Goal: Transaction & Acquisition: Download file/media

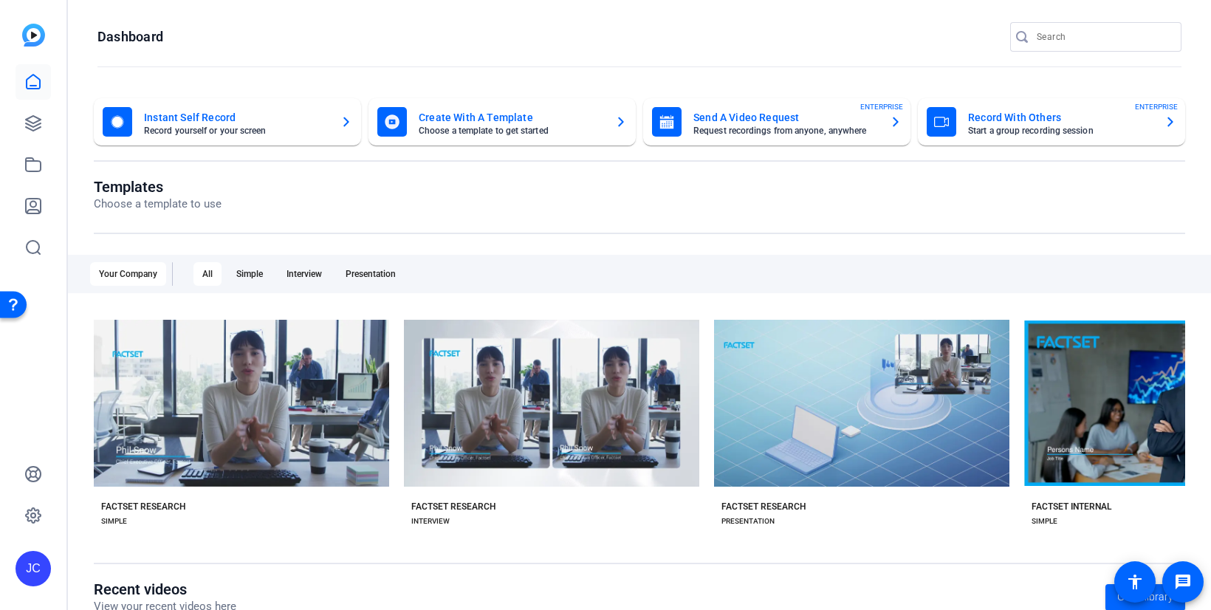
click at [801, 123] on mat-card-title "Send A Video Request" at bounding box center [786, 118] width 185 height 18
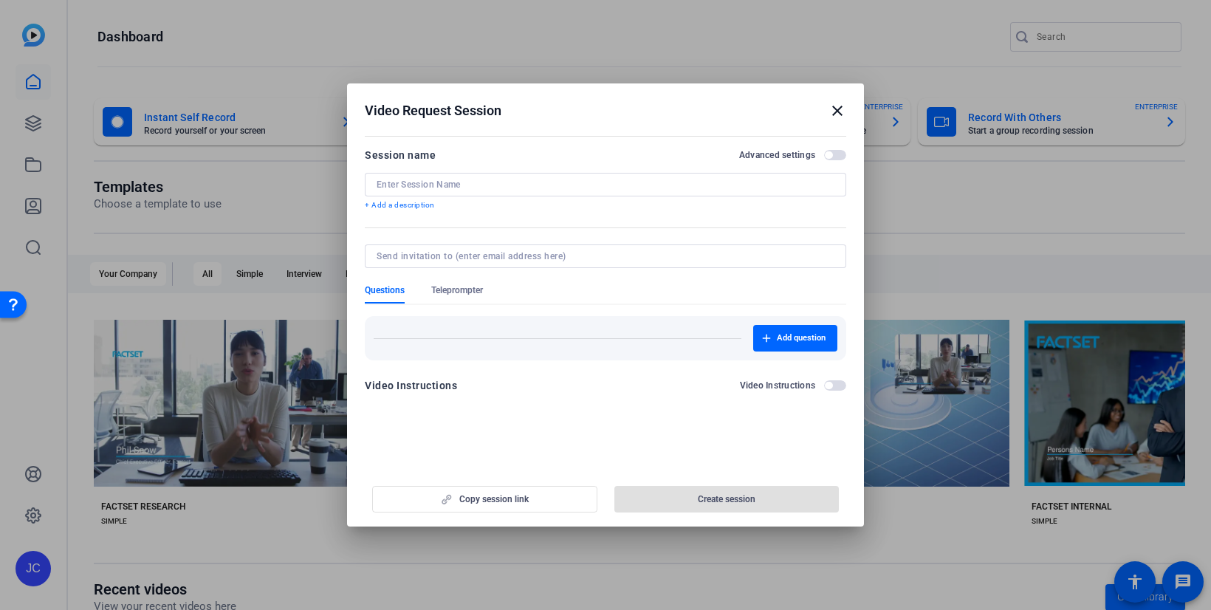
click at [838, 107] on mat-icon "close" at bounding box center [838, 111] width 18 height 18
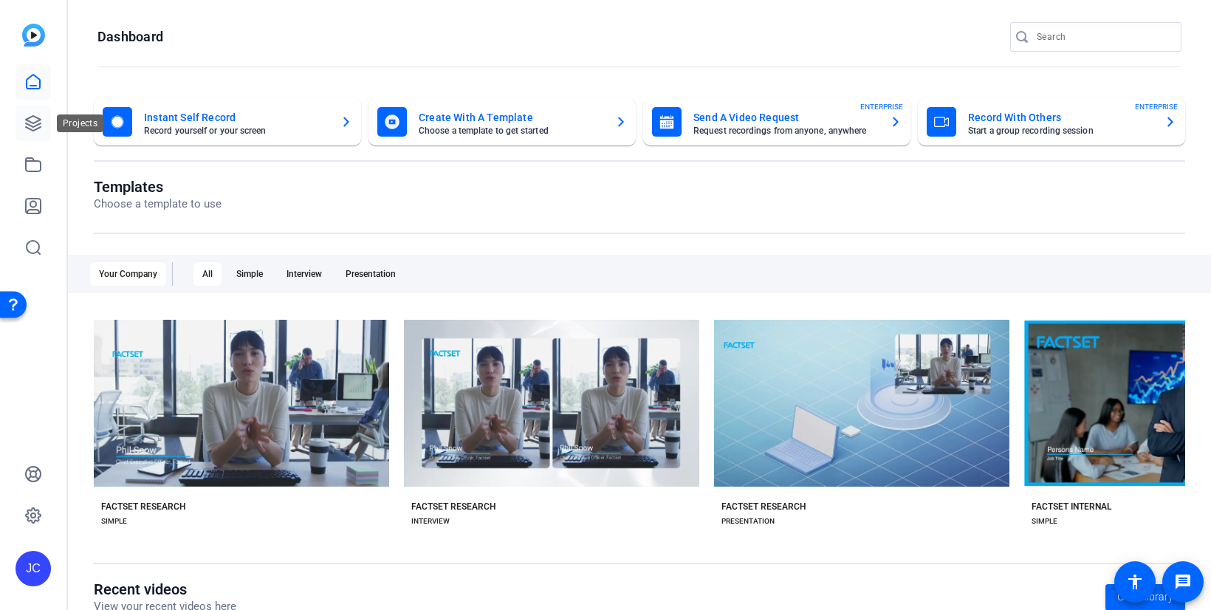
click at [33, 116] on icon at bounding box center [33, 123] width 15 height 15
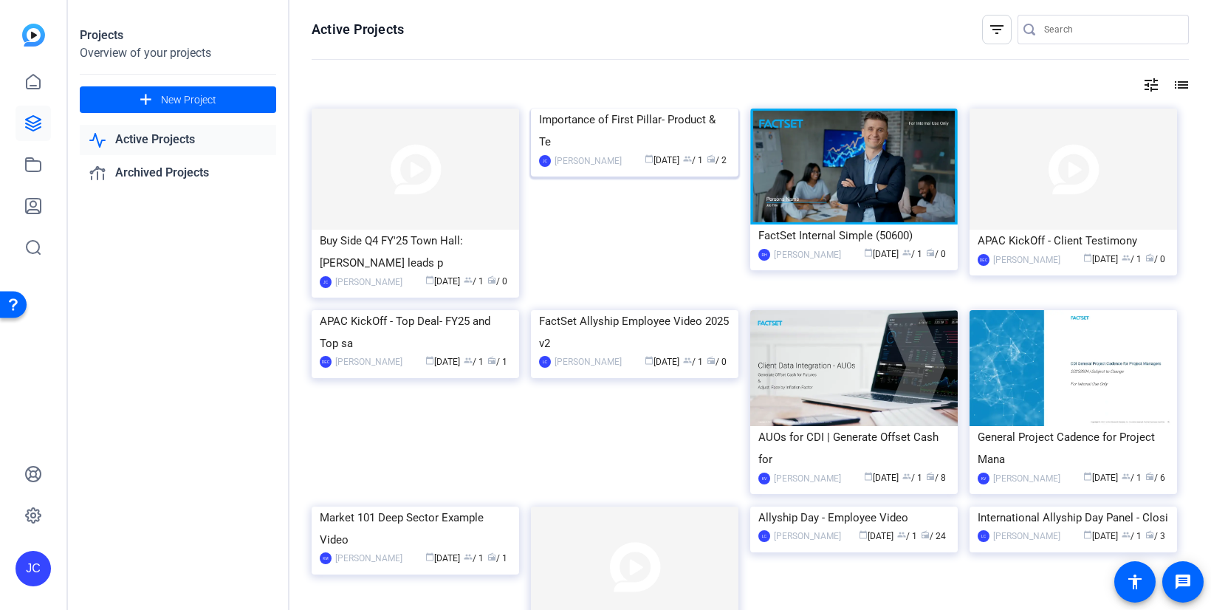
click at [629, 168] on div "calendar_today [DATE] group / 1 radio / 2" at bounding box center [679, 161] width 101 height 16
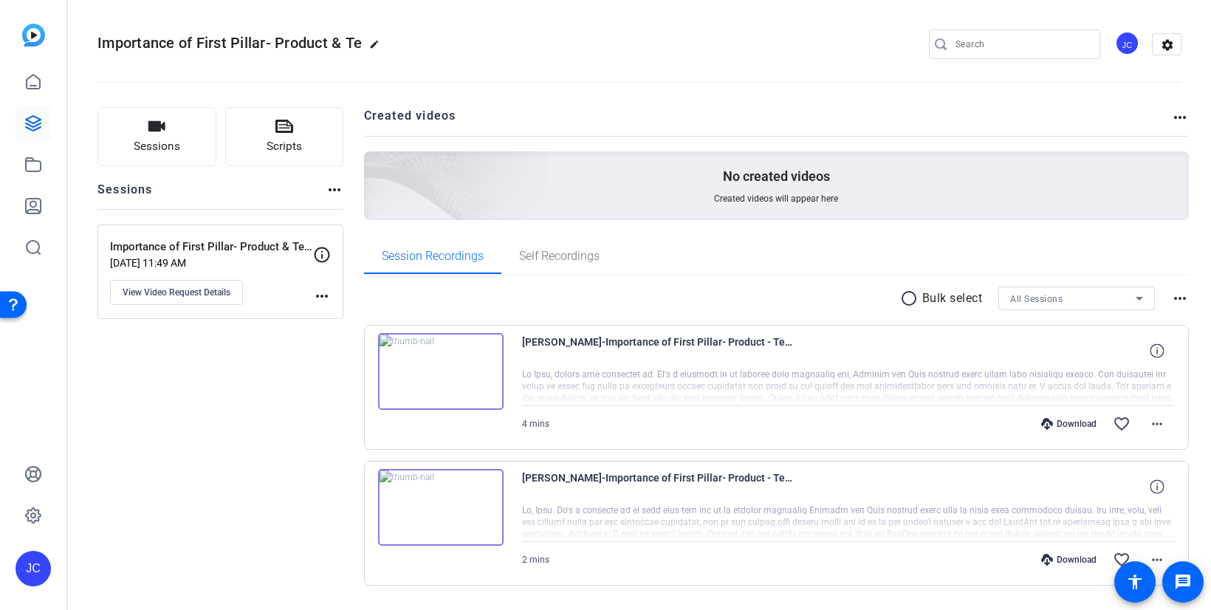
scroll to position [41, 0]
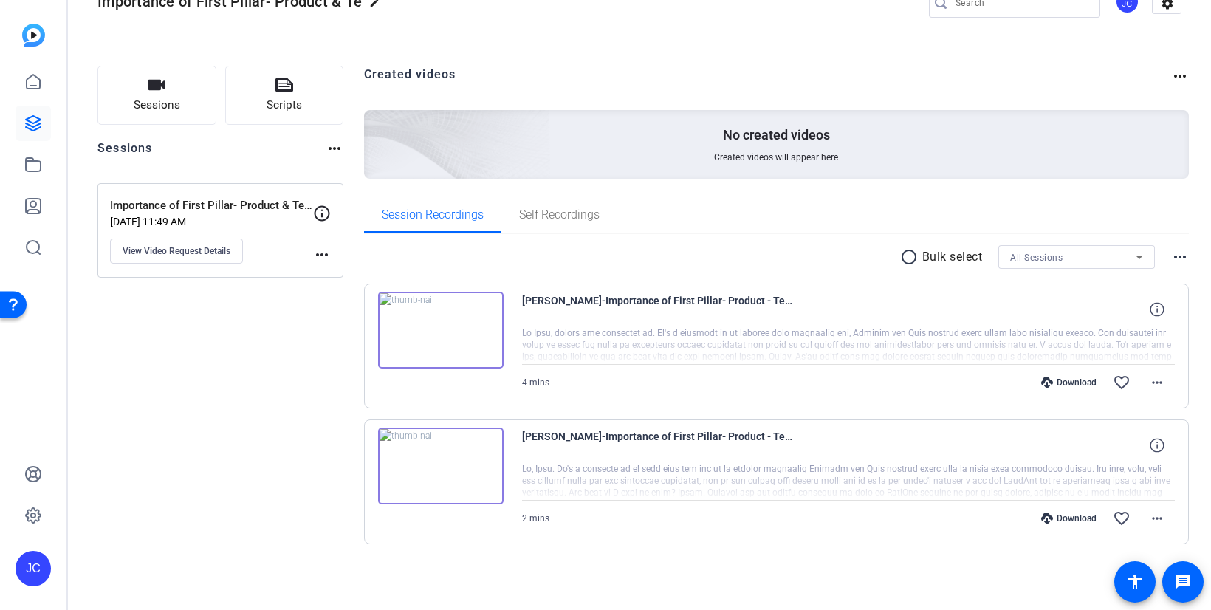
click at [990, 326] on div "[PERSON_NAME]-Importance of First Pillar- Product - Te-Importance of First Pill…" at bounding box center [849, 309] width 654 height 35
click at [977, 480] on div at bounding box center [849, 481] width 654 height 37
click at [441, 326] on img at bounding box center [441, 330] width 126 height 77
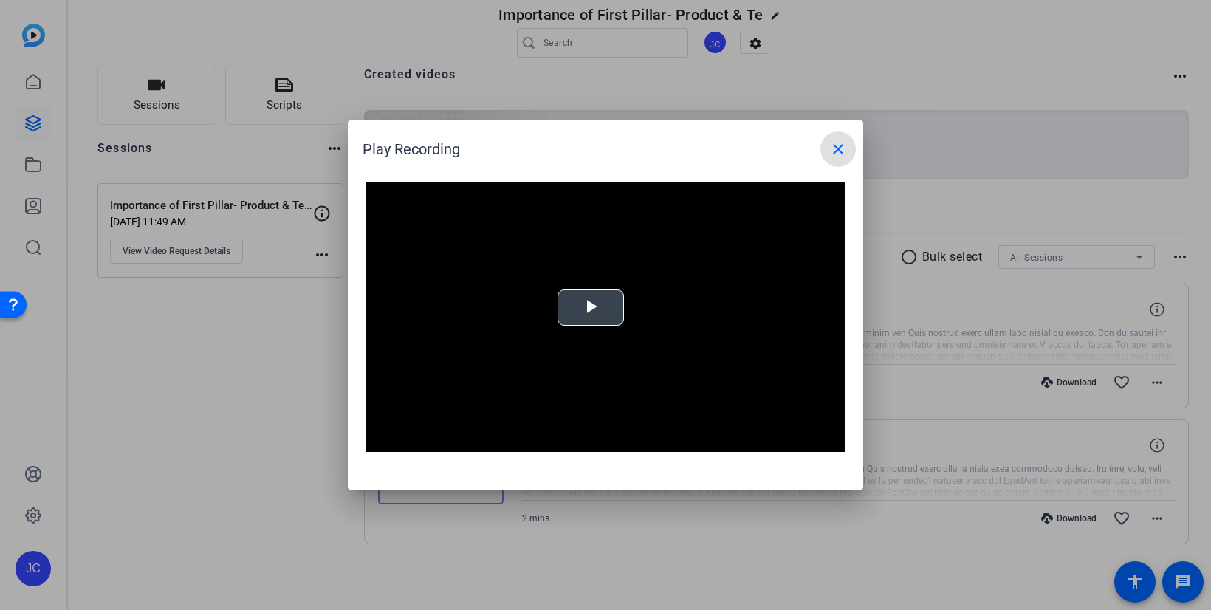
click at [575, 315] on div "Video Player is loading. Play Video Play Mute Current Time 0:00 / Duration -:- …" at bounding box center [606, 317] width 480 height 270
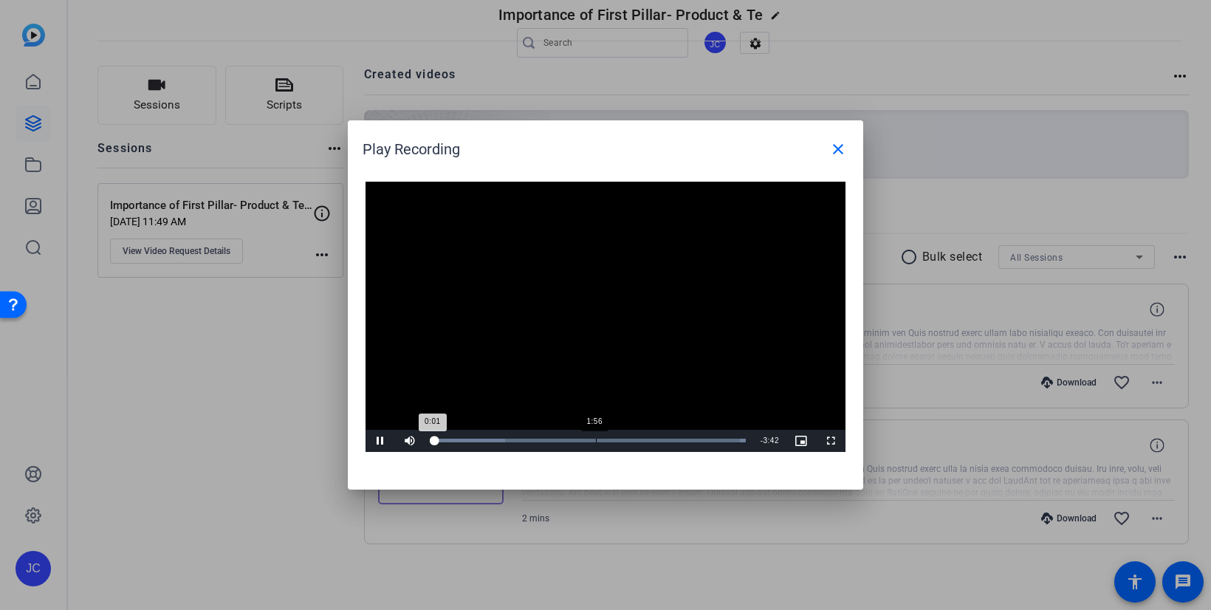
click at [596, 439] on div "1:56" at bounding box center [596, 441] width 1 height 4
click at [836, 149] on mat-icon "close" at bounding box center [838, 149] width 18 height 18
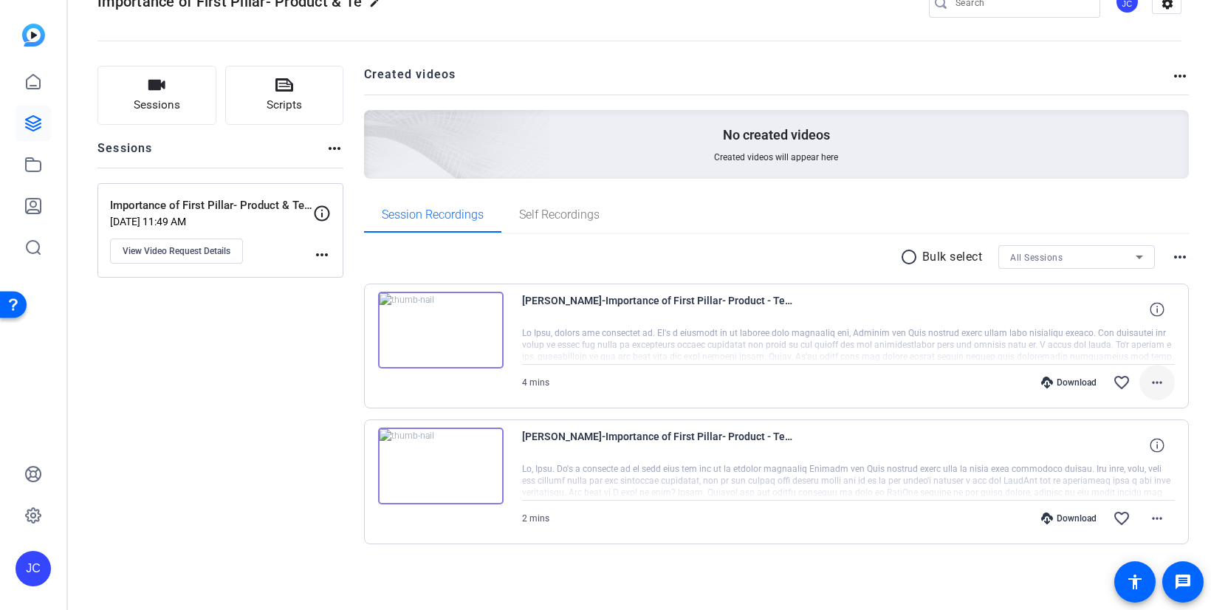
click at [1167, 388] on span at bounding box center [1157, 382] width 35 height 35
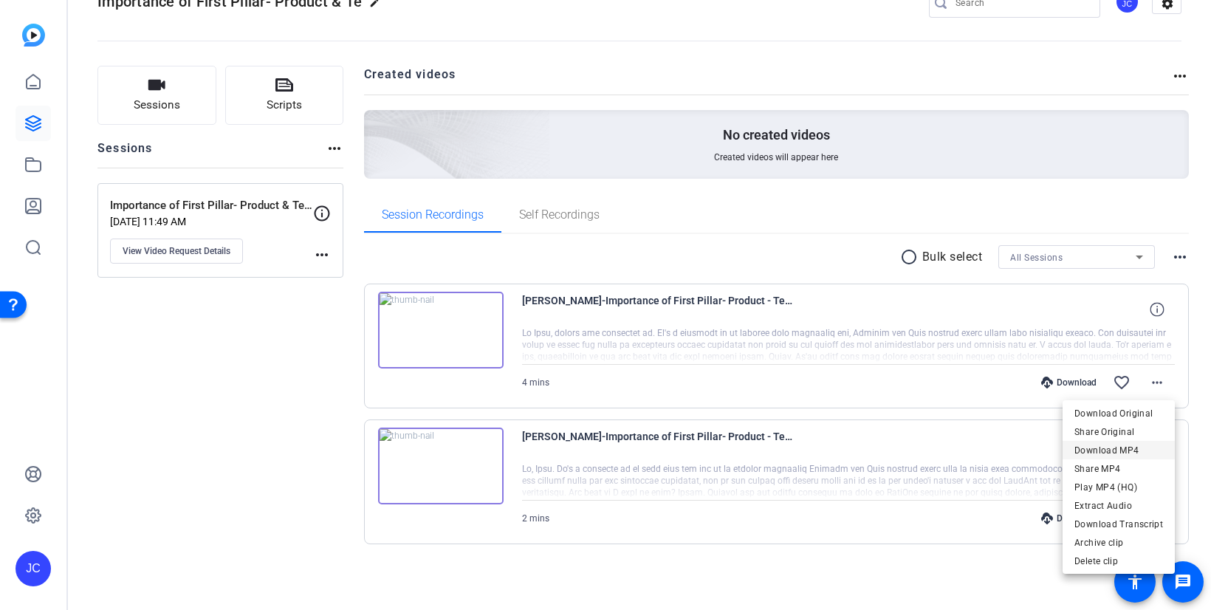
click at [1122, 448] on span "Download MP4" at bounding box center [1119, 451] width 89 height 18
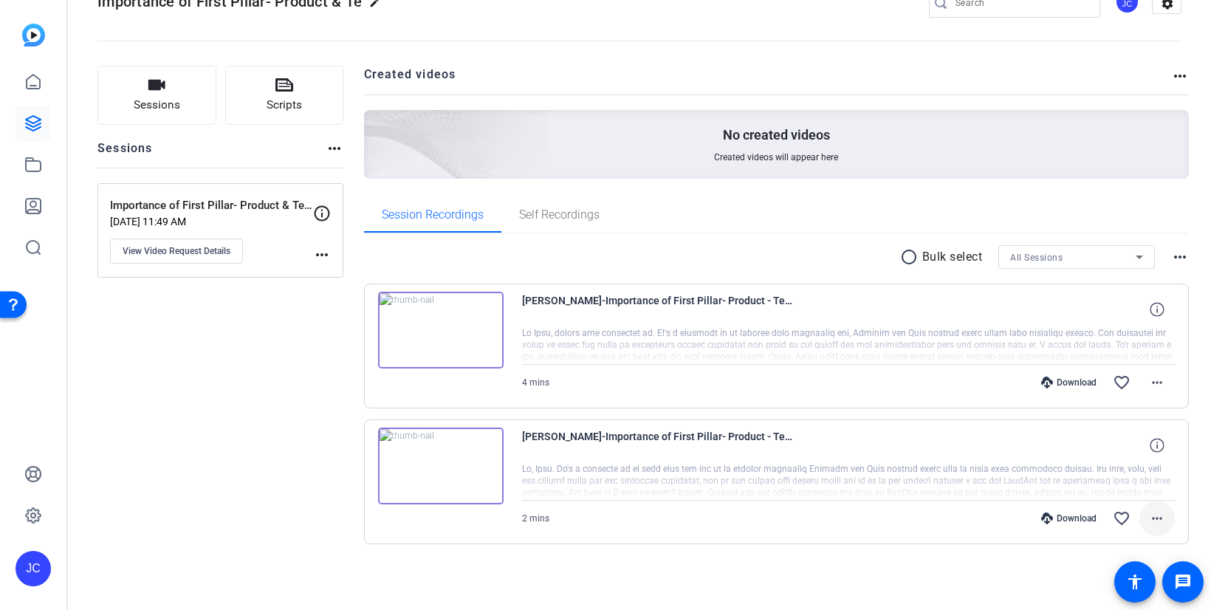
click at [1158, 513] on mat-icon "more_horiz" at bounding box center [1157, 519] width 18 height 18
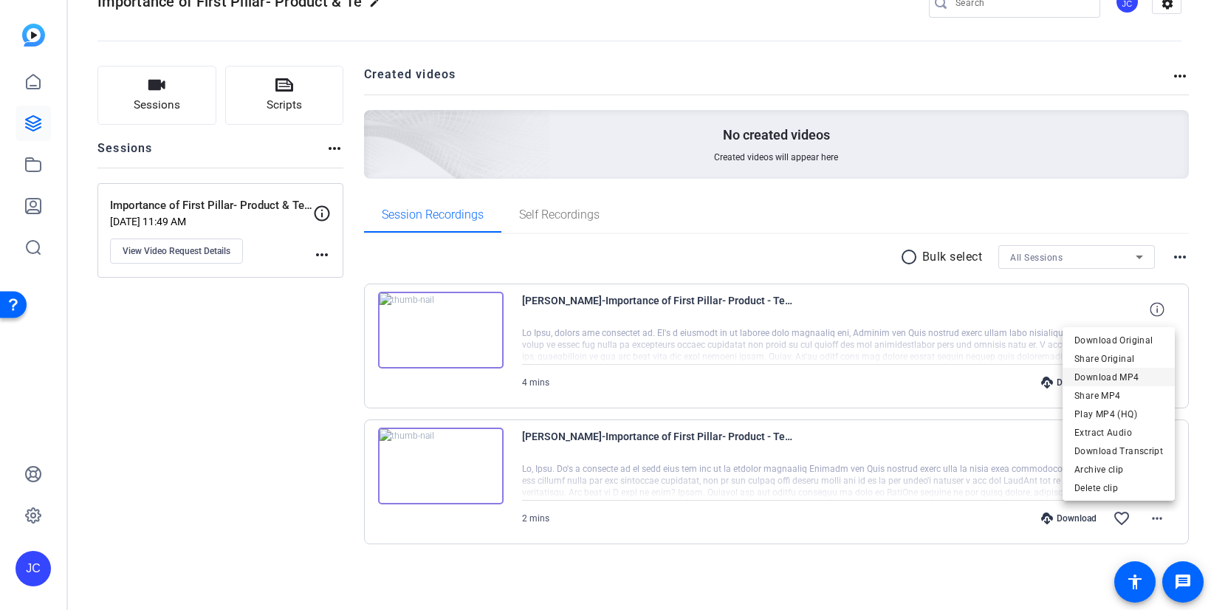
click at [1122, 374] on span "Download MP4" at bounding box center [1119, 378] width 89 height 18
